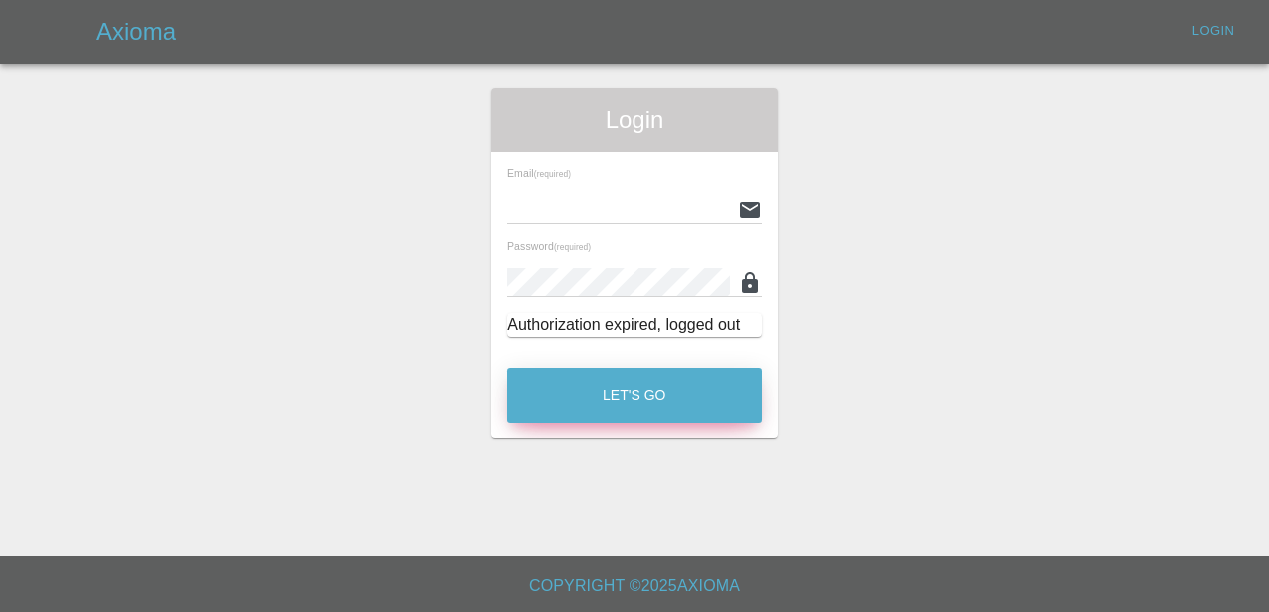
type input "[EMAIL_ADDRESS][DOMAIN_NAME]"
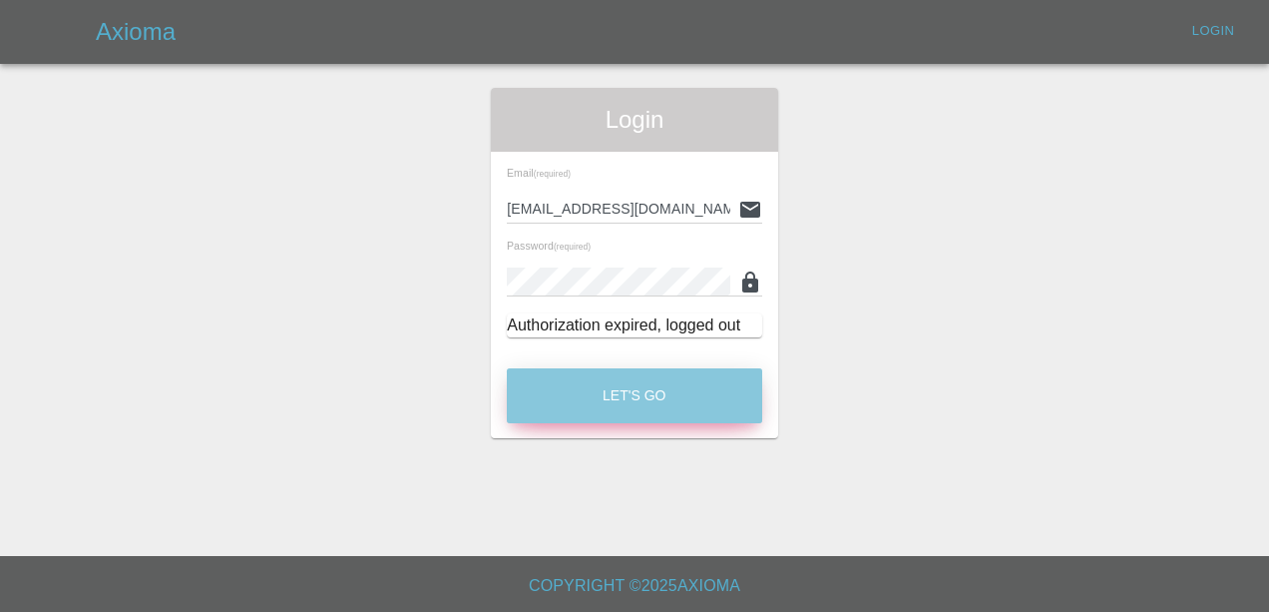
click at [696, 408] on button "Let's Go" at bounding box center [634, 395] width 255 height 55
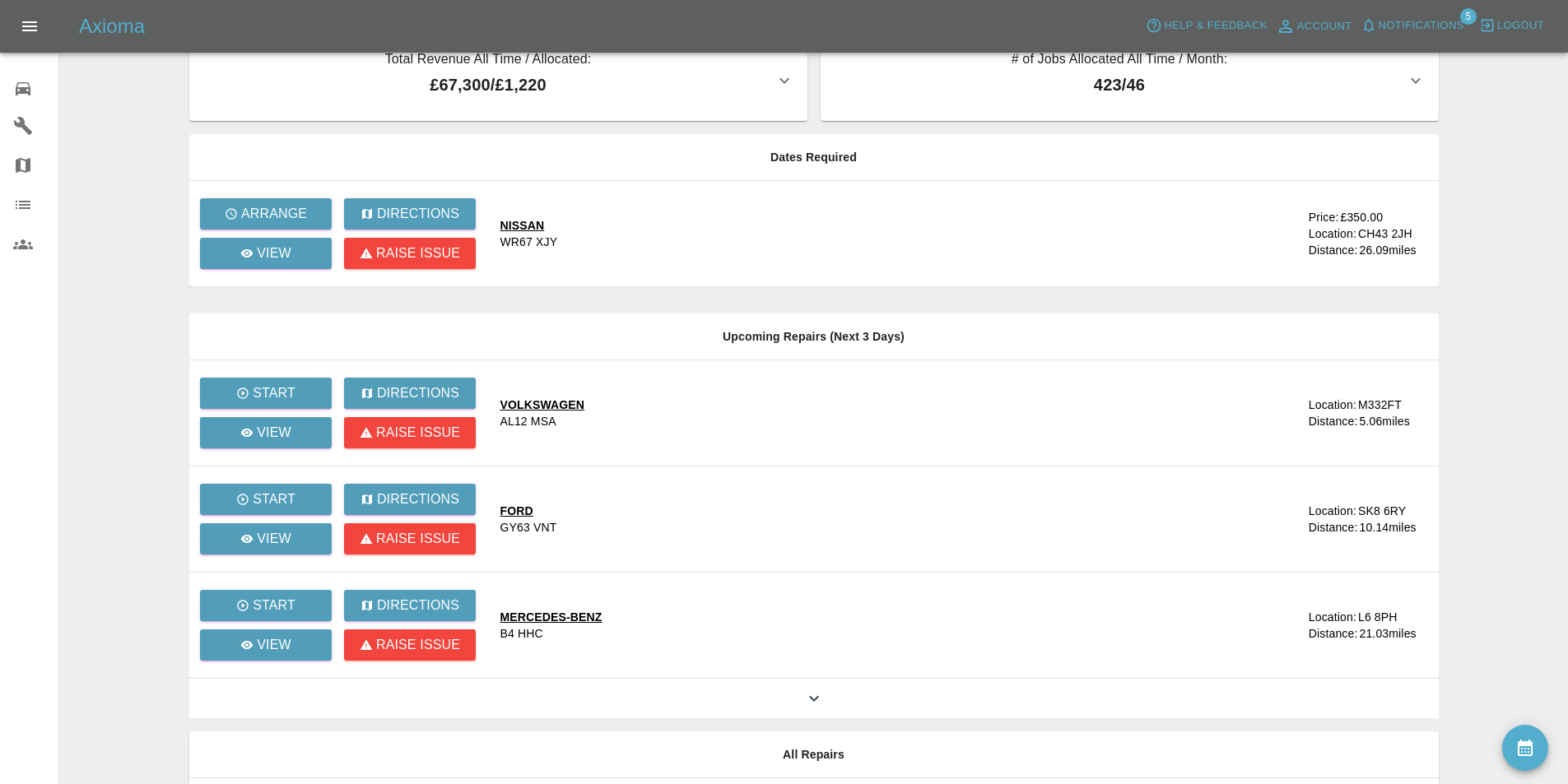
scroll to position [160, 0]
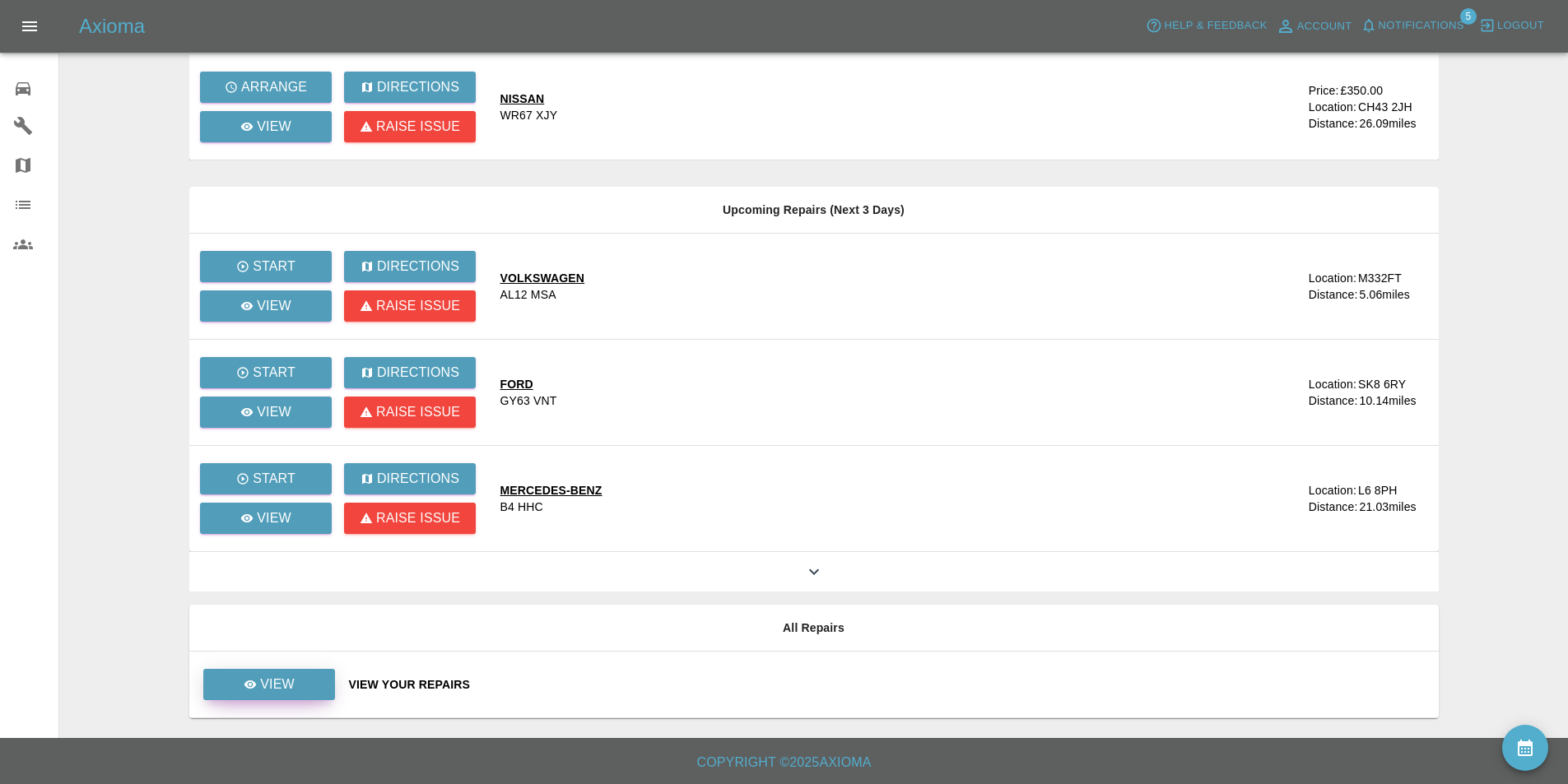
click at [252, 504] on div "View" at bounding box center [269, 684] width 51 height 20
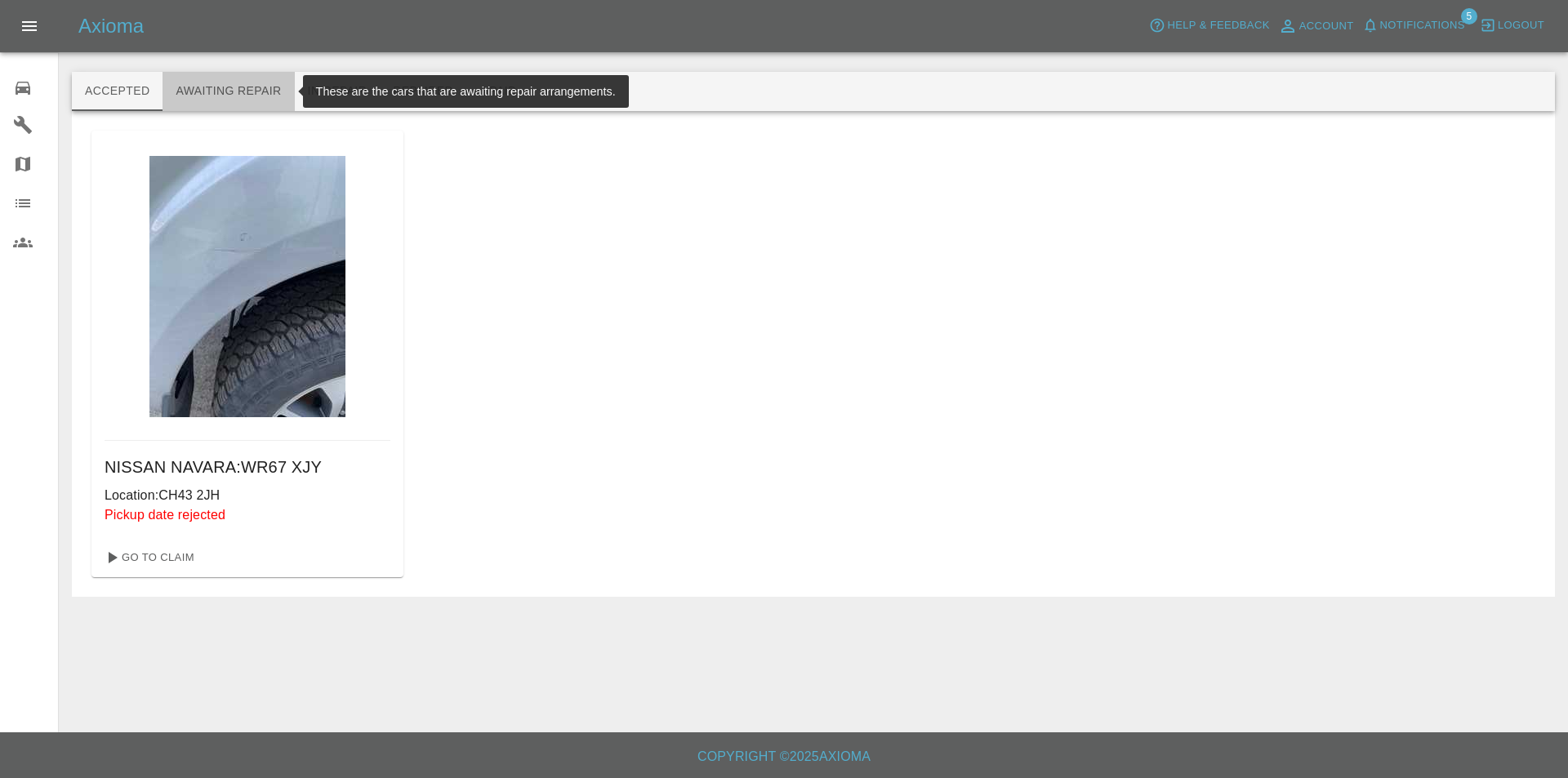
click at [258, 92] on button "Awaiting Repair" at bounding box center [228, 92] width 132 height 39
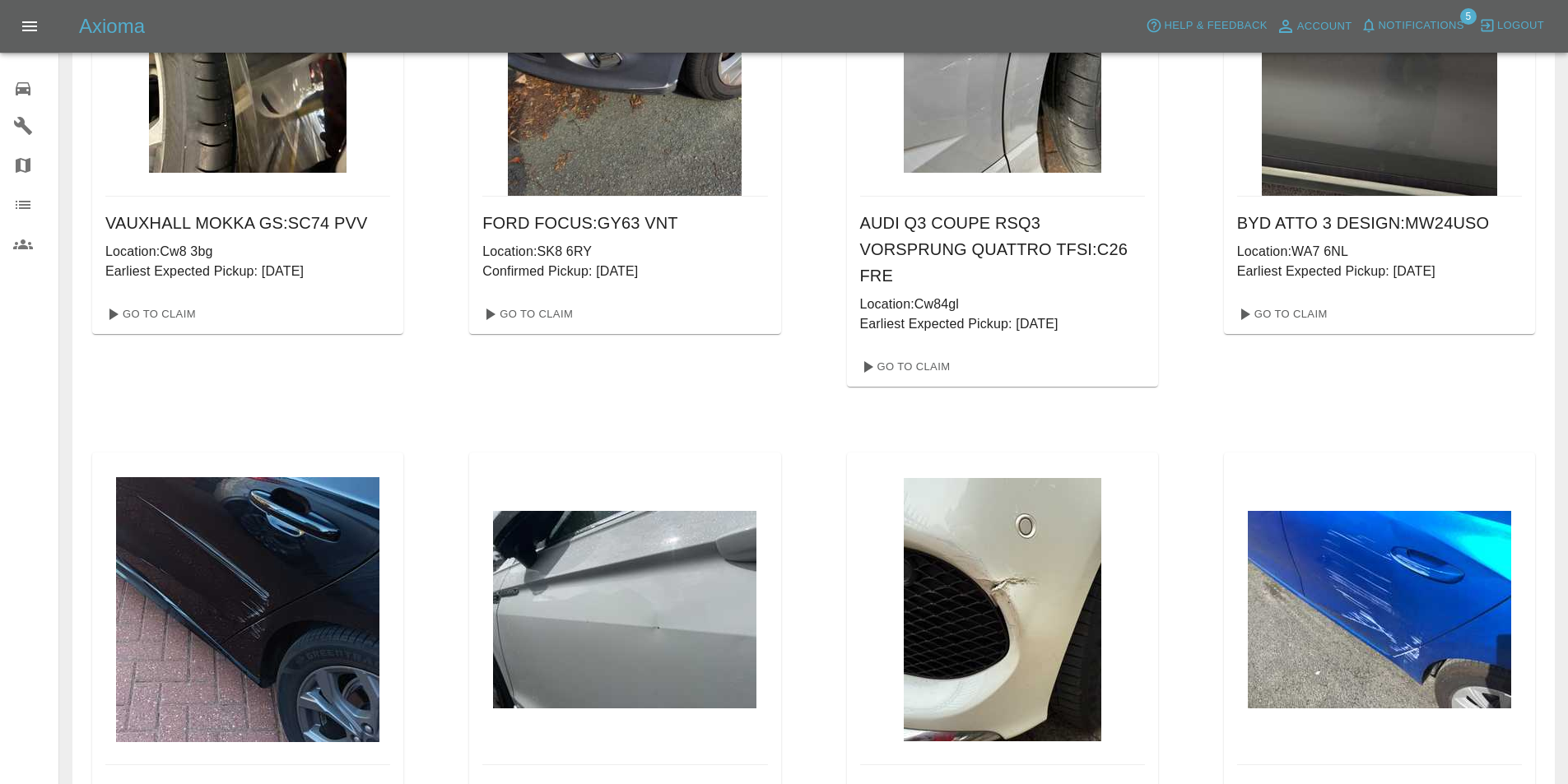
scroll to position [246, 0]
click at [540, 303] on link "Go To Claim" at bounding box center [526, 315] width 101 height 26
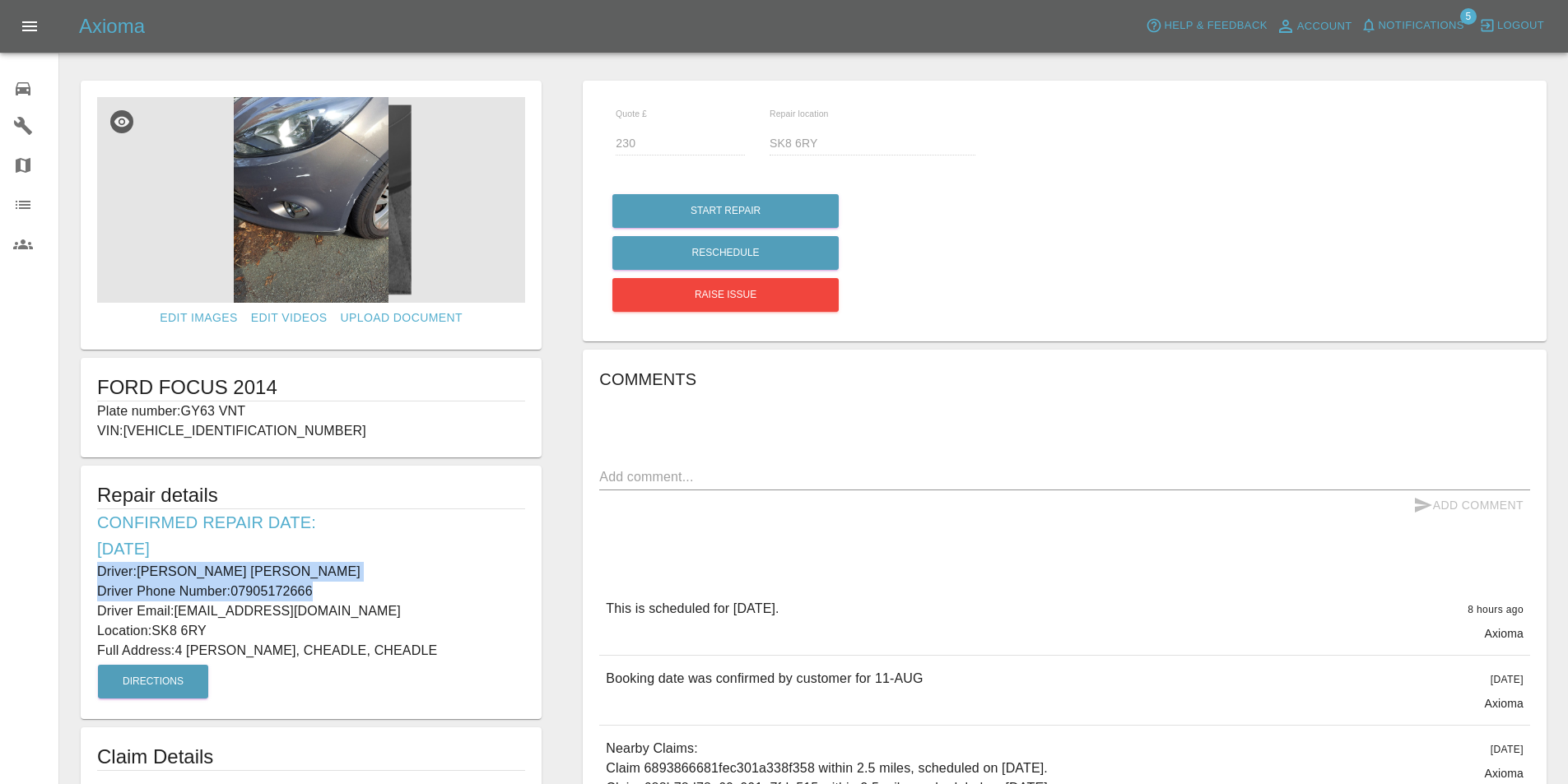
drag, startPoint x: 320, startPoint y: 590, endPoint x: 84, endPoint y: 578, distance: 236.3
click at [84, 504] on div "Repair details Confirmed Repair Date: [DATE] Driver: [PERSON_NAME] [PERSON_NAME…" at bounding box center [311, 592] width 461 height 253
copy div "Driver: [PERSON_NAME] [PERSON_NAME] Driver Phone Number: [PHONE_NUMBER]"
drag, startPoint x: 210, startPoint y: 634, endPoint x: 158, endPoint y: 627, distance: 52.5
click at [158, 504] on p "Location: SK8 6RY" at bounding box center [311, 631] width 428 height 20
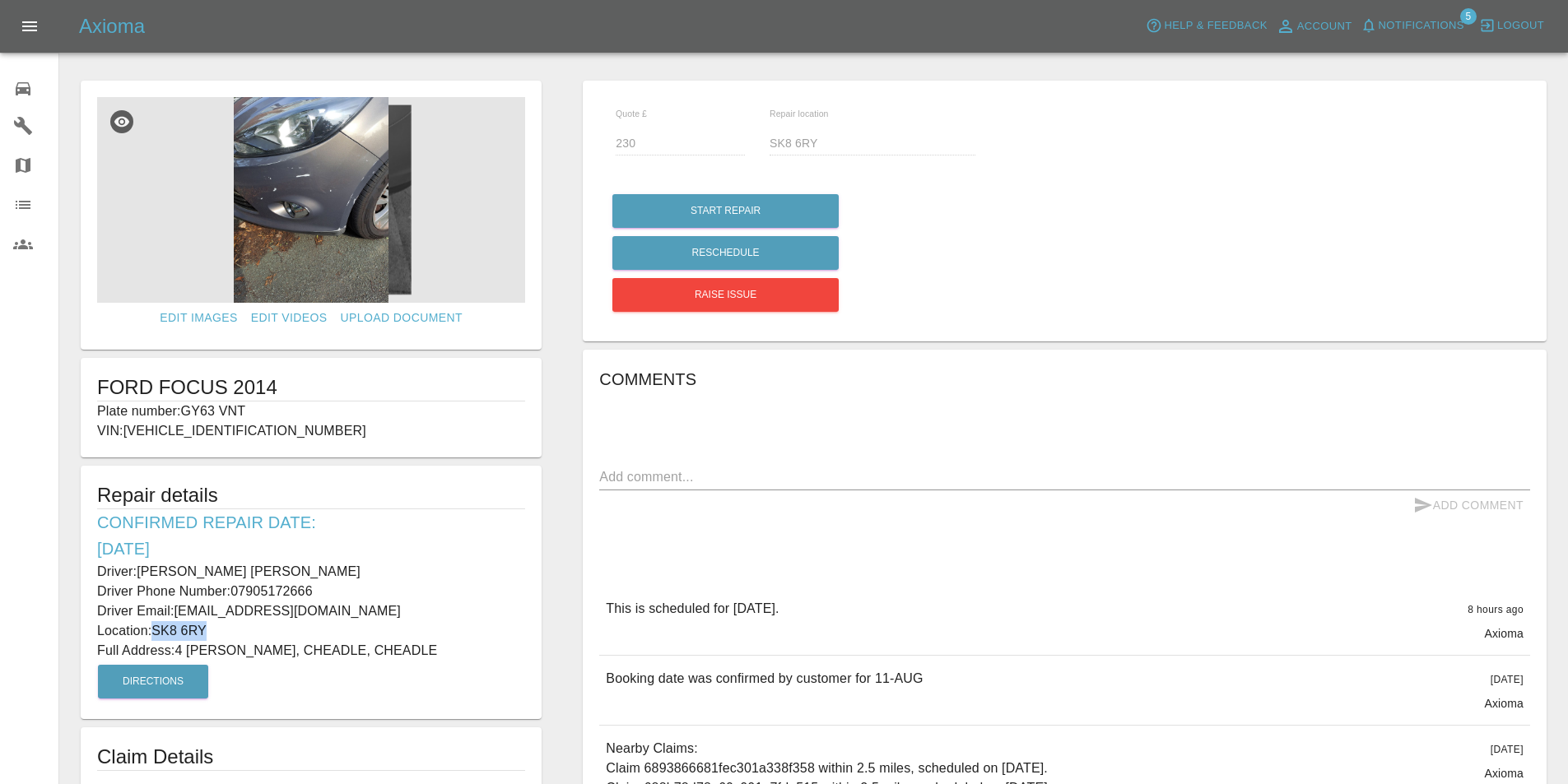
copy p "SK8 6RY"
drag, startPoint x: 177, startPoint y: 647, endPoint x: 313, endPoint y: 650, distance: 136.0
click at [313, 504] on p "Full Address: [STREET_ADDRESS][PERSON_NAME]" at bounding box center [311, 650] width 428 height 20
click at [318, 504] on p "Full Address: [STREET_ADDRESS][PERSON_NAME]" at bounding box center [311, 650] width 428 height 20
drag, startPoint x: 319, startPoint y: 647, endPoint x: 178, endPoint y: 649, distance: 141.0
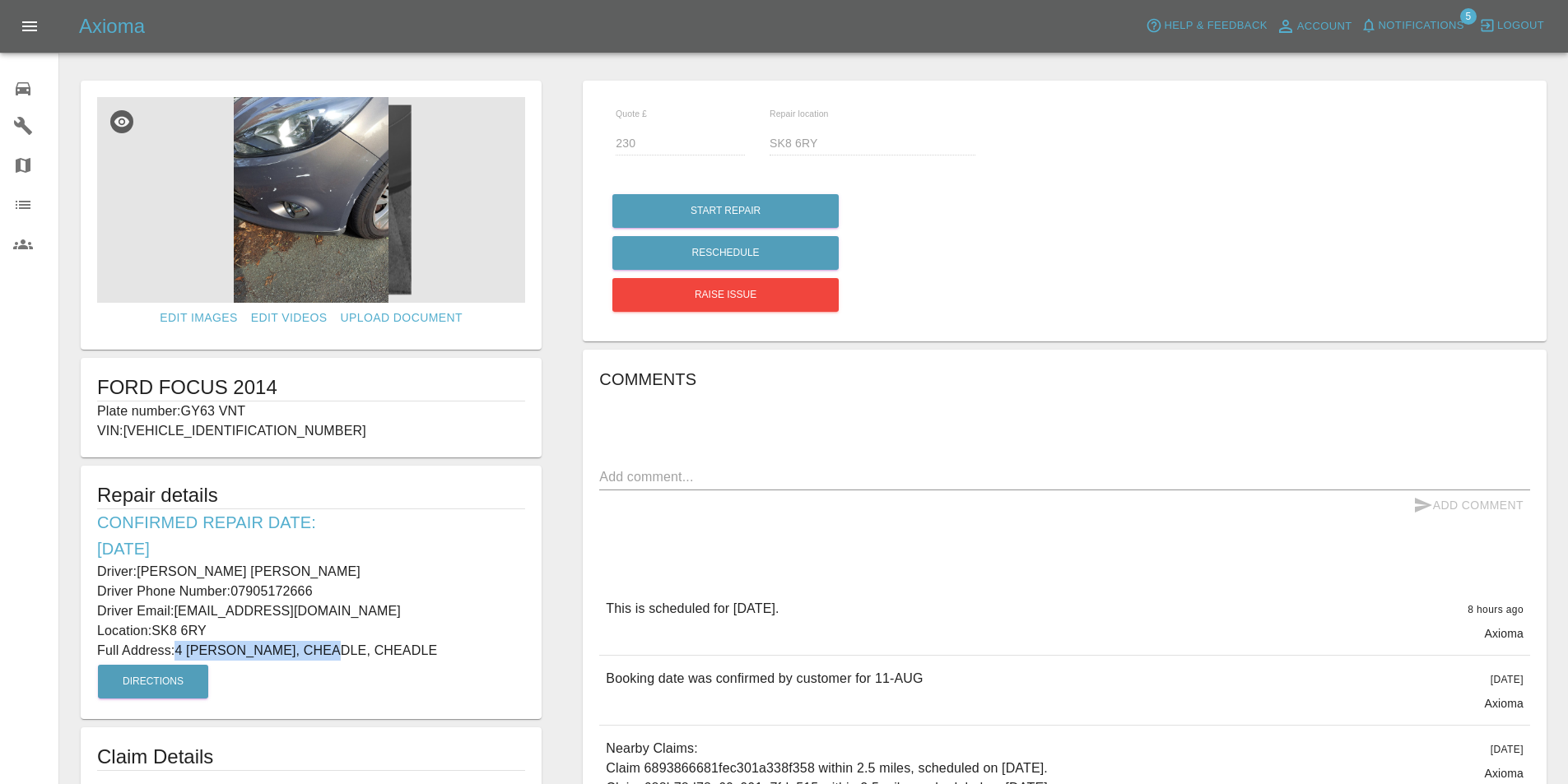
click at [178, 504] on p "Full Address: [STREET_ADDRESS][PERSON_NAME]" at bounding box center [311, 650] width 428 height 20
copy p "4 [PERSON_NAME], CHEADLE,"
drag, startPoint x: 260, startPoint y: 411, endPoint x: 96, endPoint y: 390, distance: 165.3
click at [96, 390] on div "FORD FOCUS 2014 Plate number: GY63 VNT VIN: [VEHICLE_IDENTIFICATION_NUMBER]" at bounding box center [311, 407] width 461 height 100
copy div "FORD FOCUS 2014 Plate number: GY63 VNT"
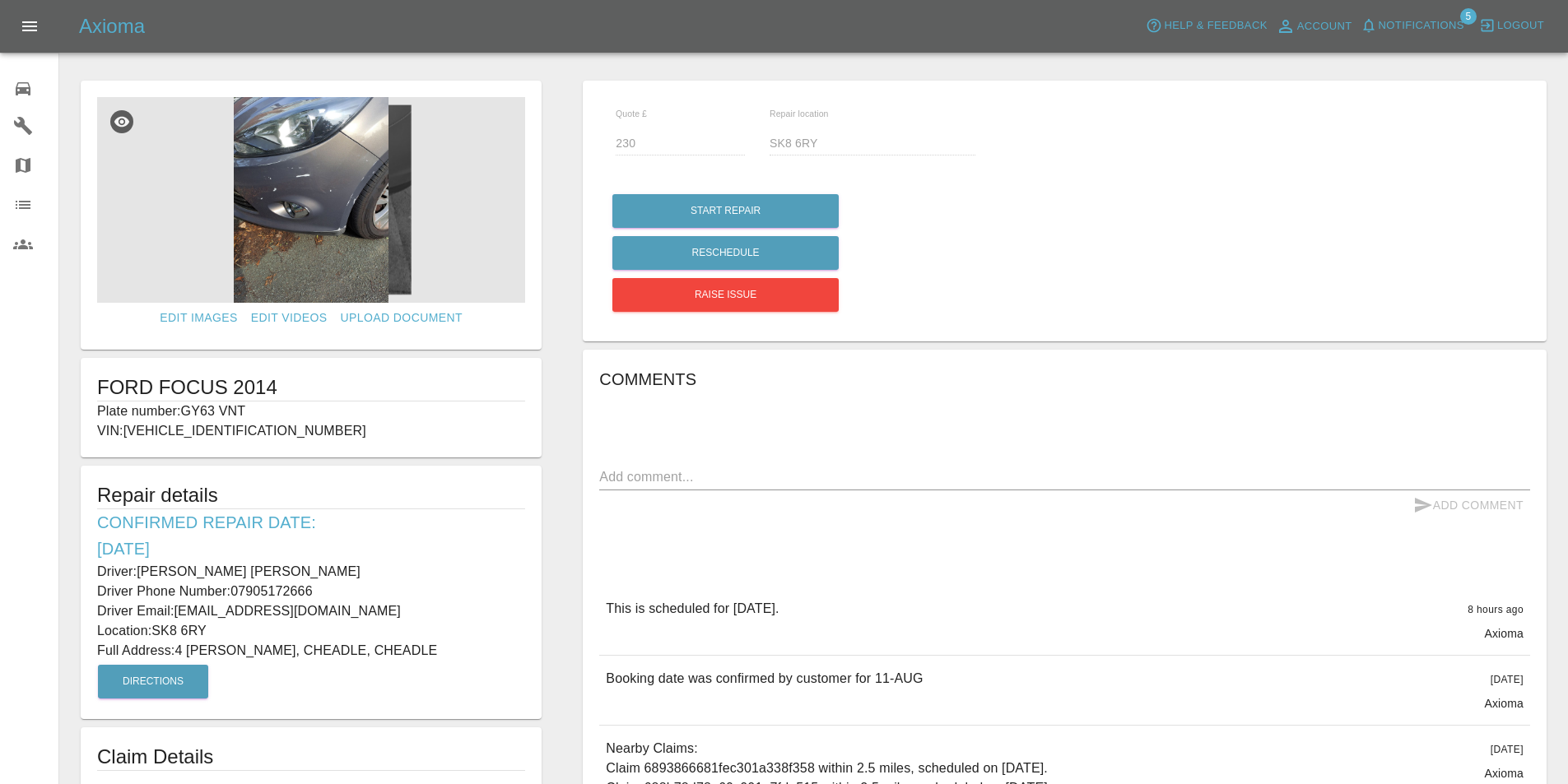
click at [871, 504] on div "Comments x Add Comment This is scheduled for [DATE]. 8 hours ago Axioma This is…" at bounding box center [1064, 675] width 931 height 618
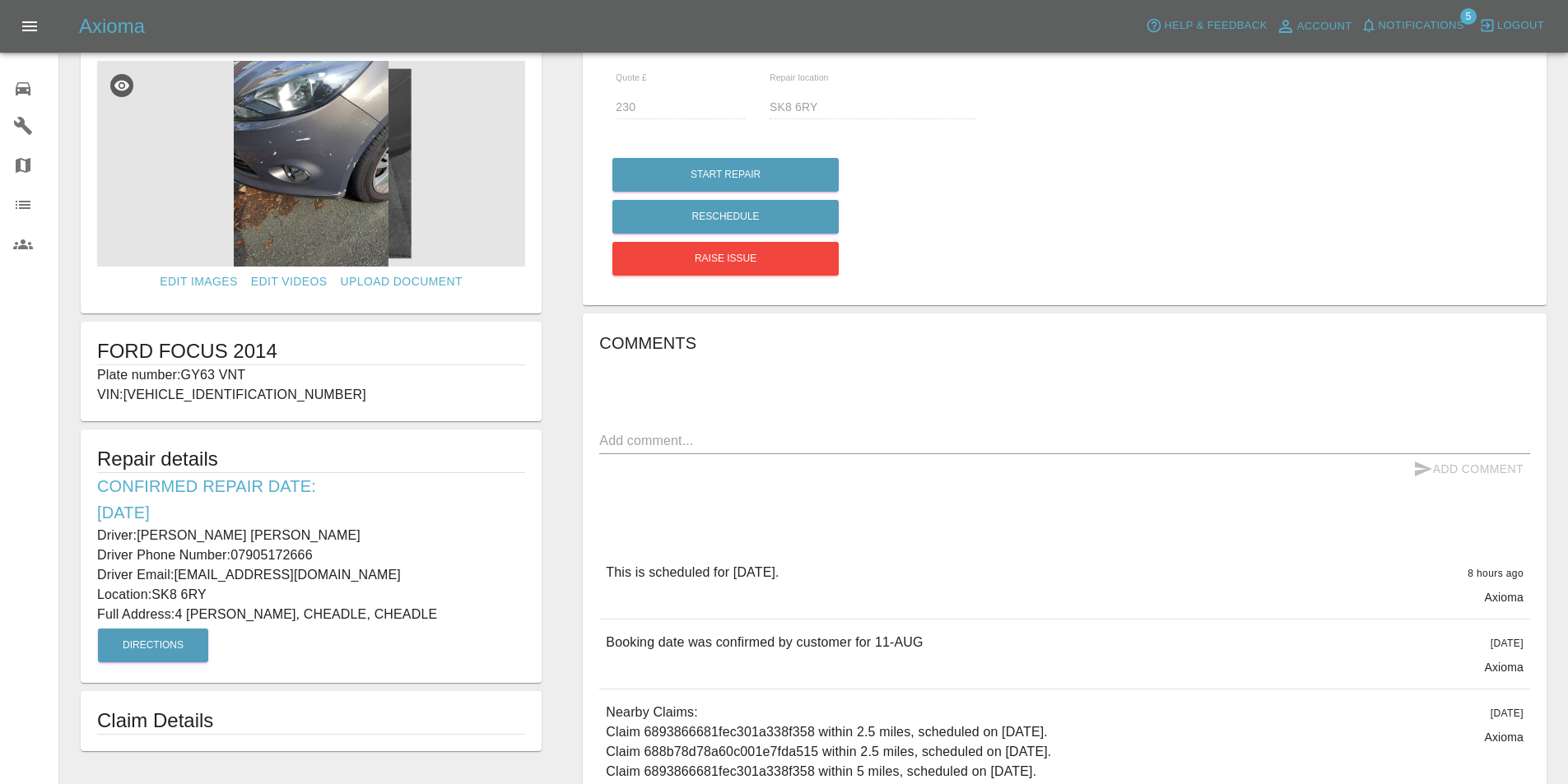
scroll to position [293, 0]
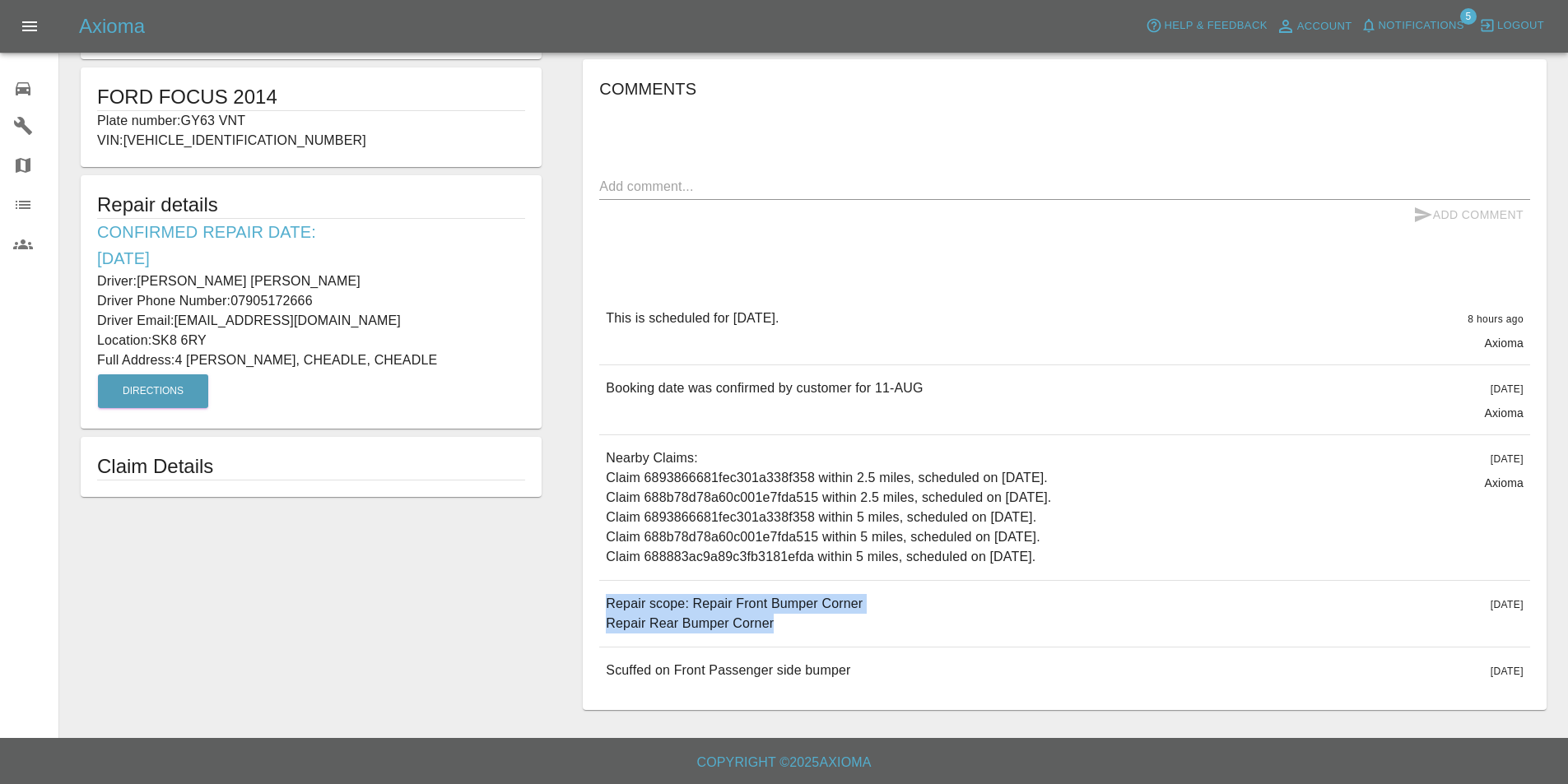
drag, startPoint x: 778, startPoint y: 621, endPoint x: 603, endPoint y: 591, distance: 177.6
click at [603, 504] on div "Repair scope: Repair Front Bumper Corner Repair Rear Bumper Corner [DATE]" at bounding box center [1064, 614] width 931 height 66
copy p "Repair scope: Repair Front Bumper Corner Repair Rear Bumper Corner"
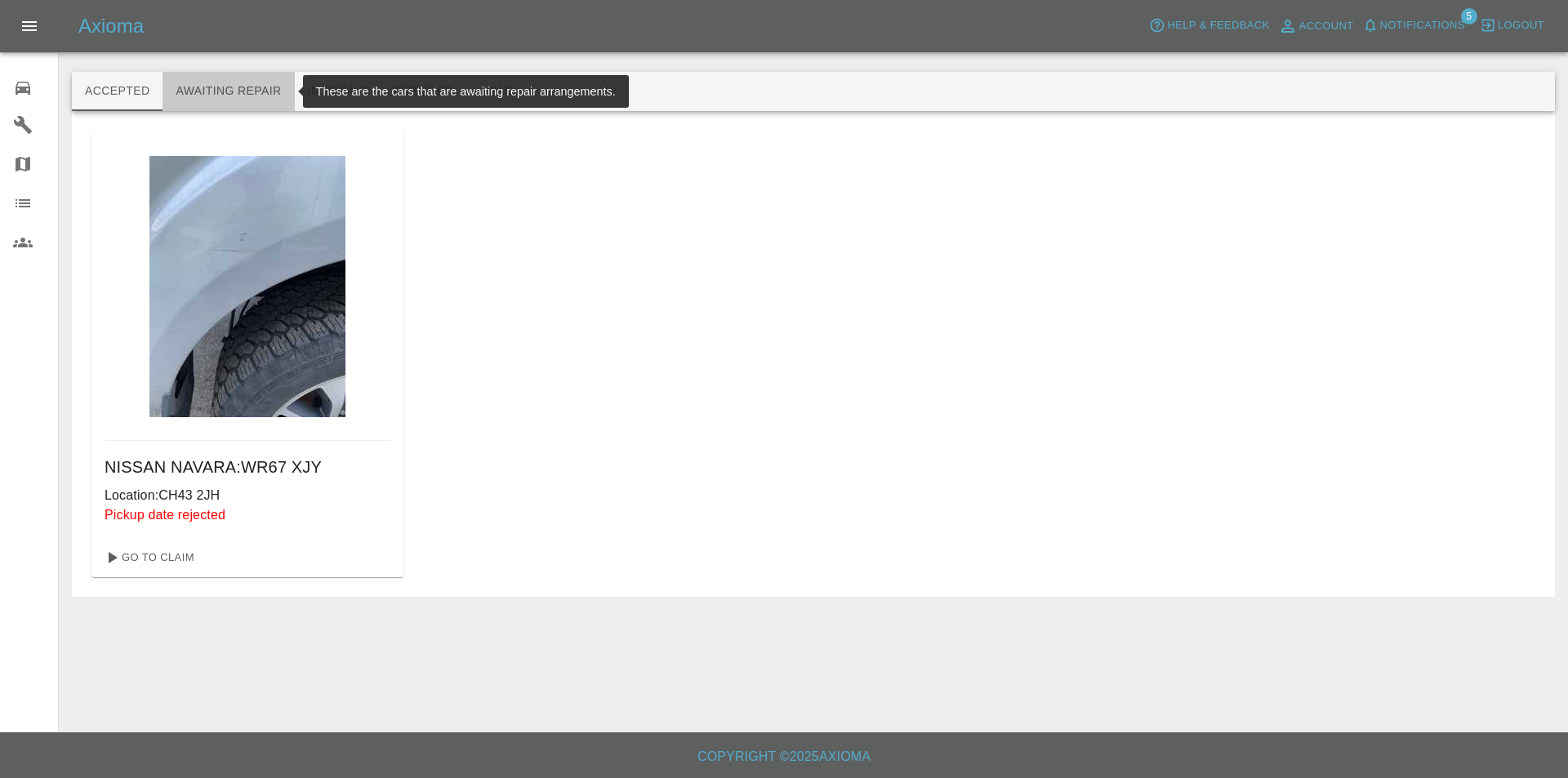
click at [227, 88] on button "Awaiting Repair" at bounding box center [228, 92] width 132 height 39
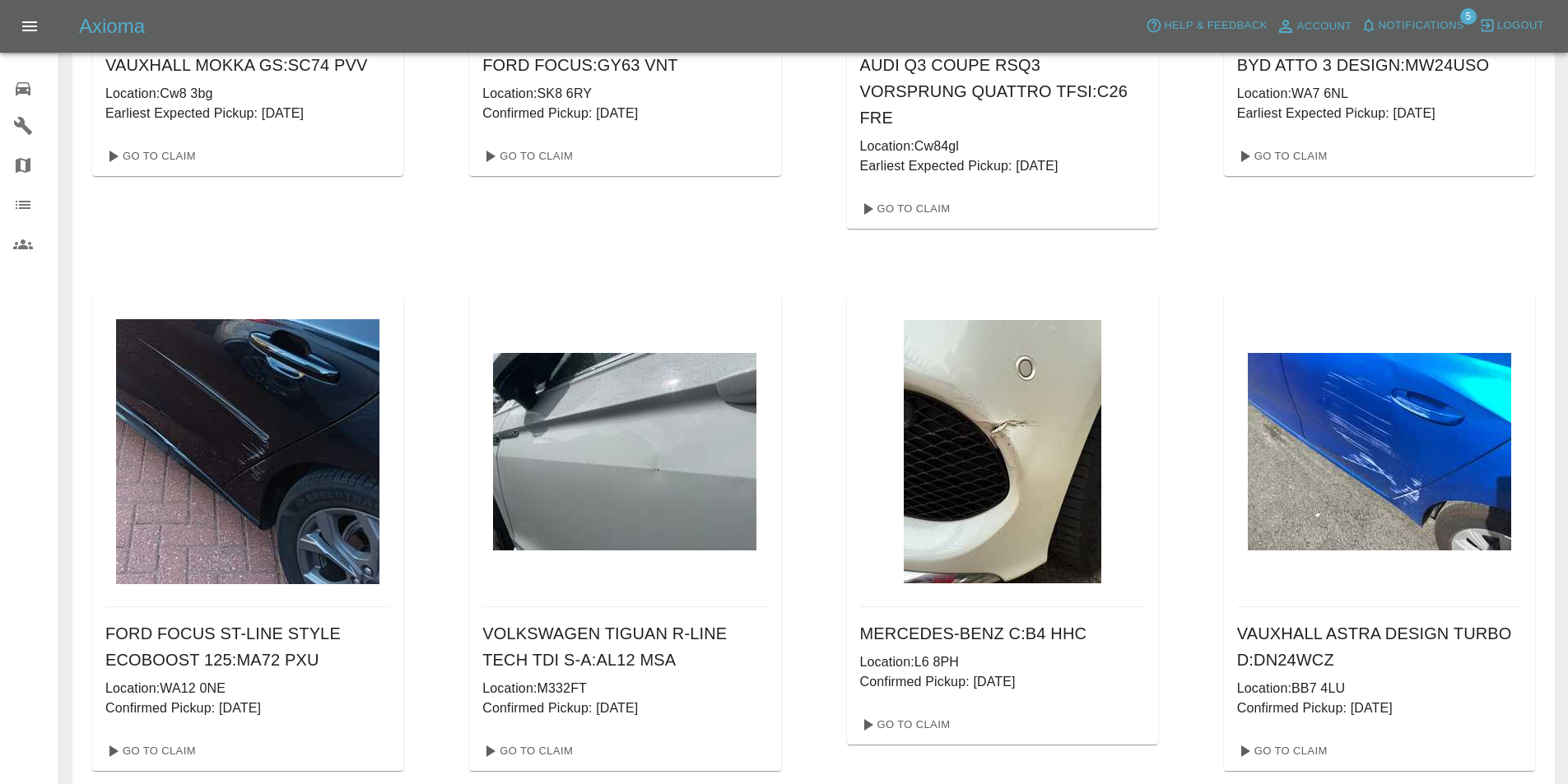
scroll to position [411, 0]
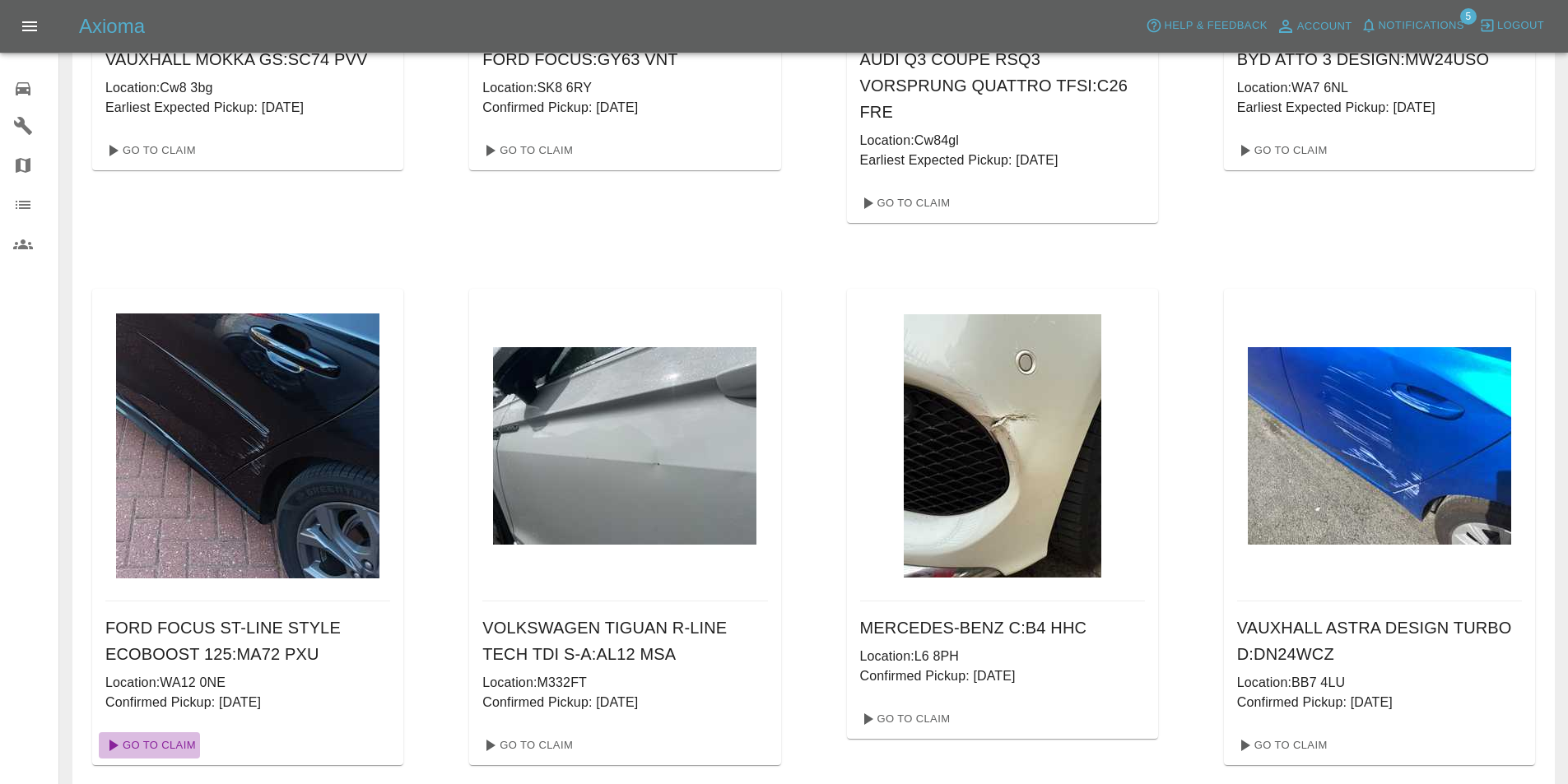
click at [173, 504] on link "Go To Claim" at bounding box center [149, 745] width 101 height 26
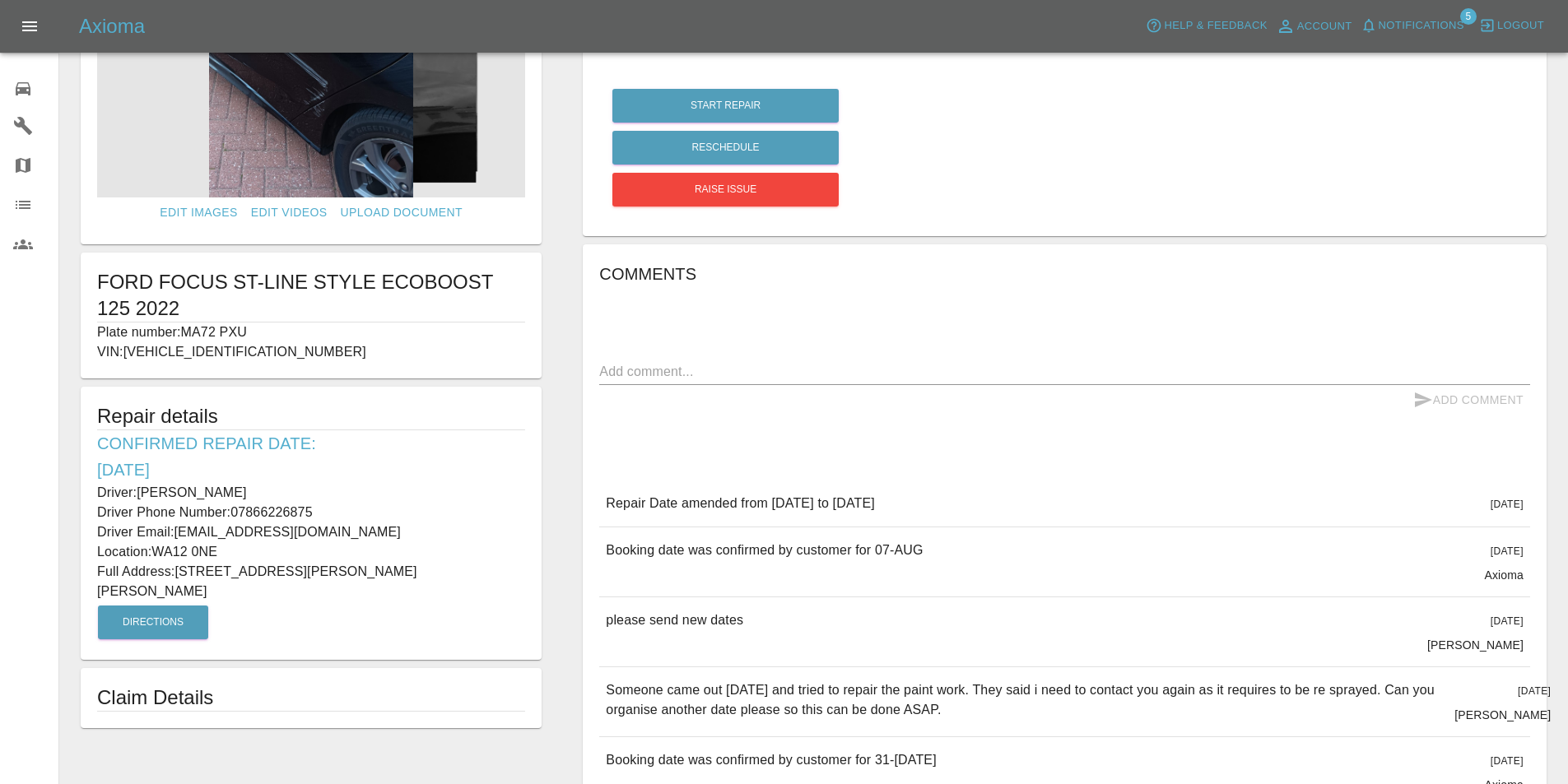
scroll to position [82, 0]
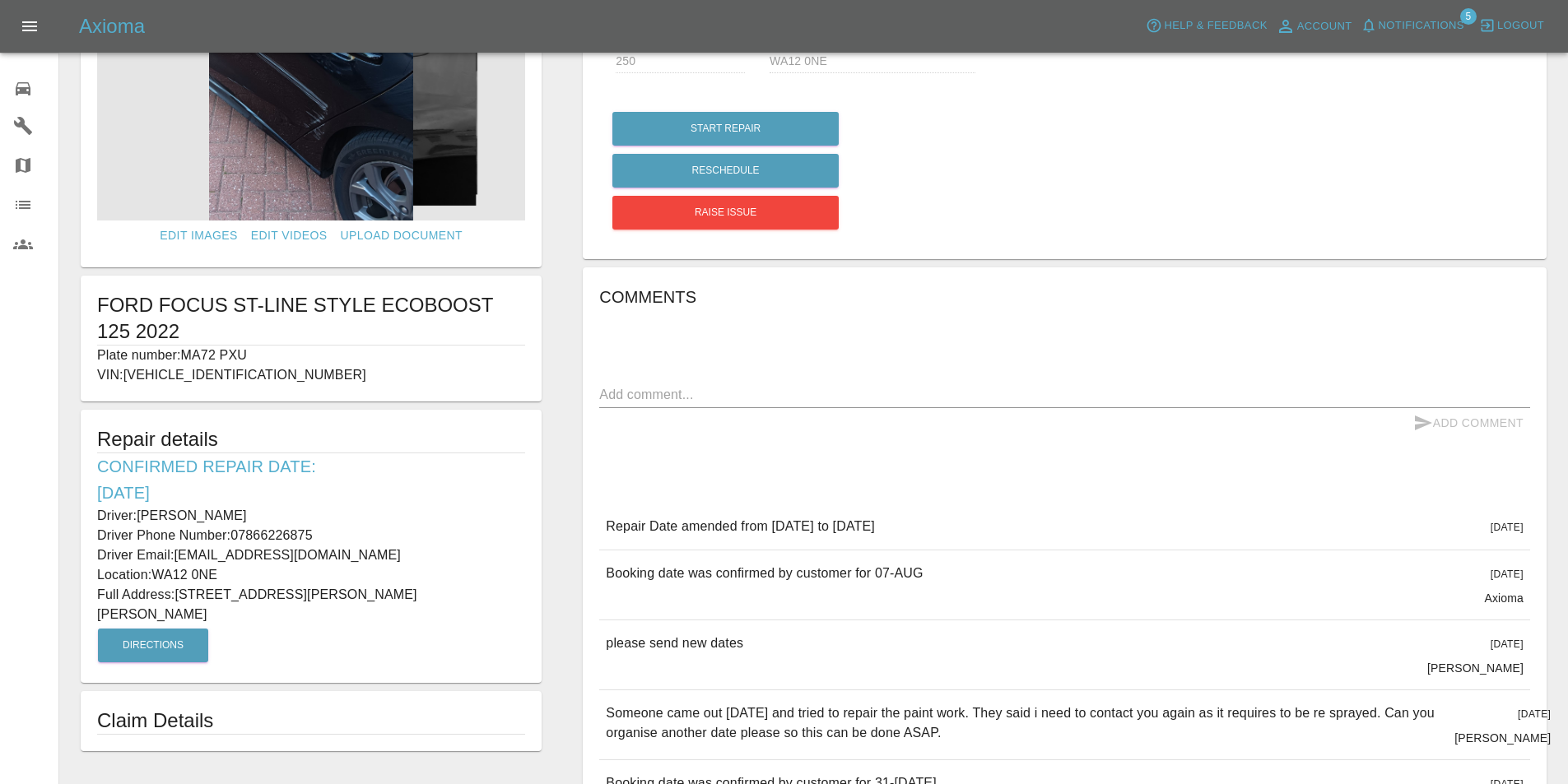
click at [1046, 166] on div "Start Repair Reschedule Raise issue" at bounding box center [1064, 171] width 906 height 126
